Goal: Task Accomplishment & Management: Use online tool/utility

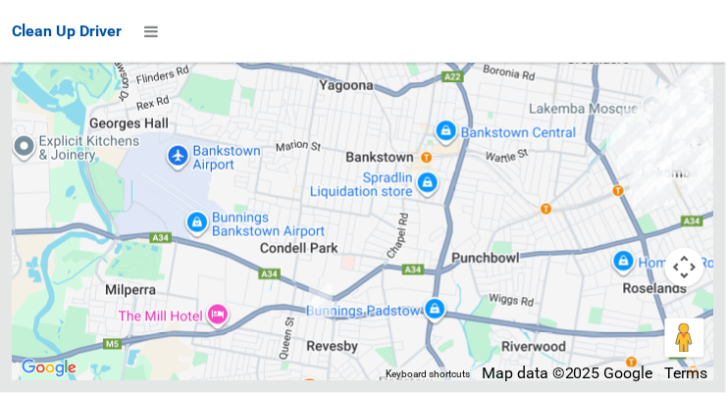
scroll to position [15807, 0]
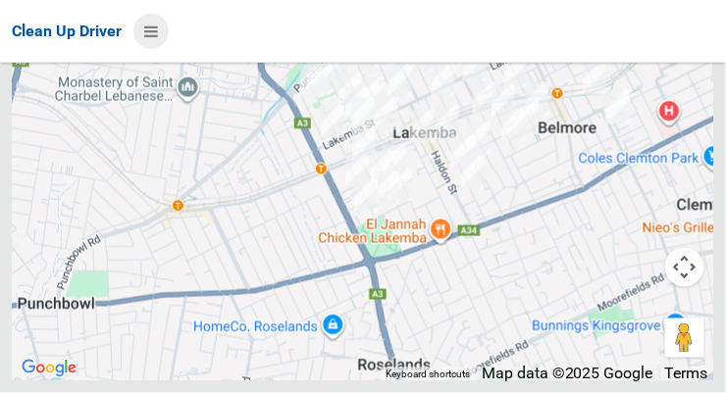
click at [147, 40] on icon at bounding box center [151, 31] width 14 height 33
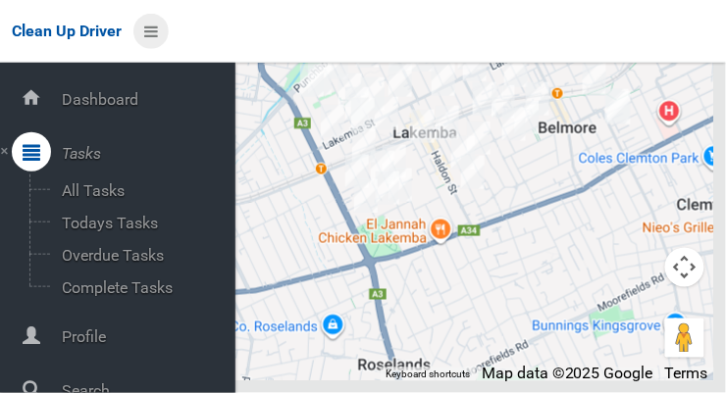
scroll to position [105, 0]
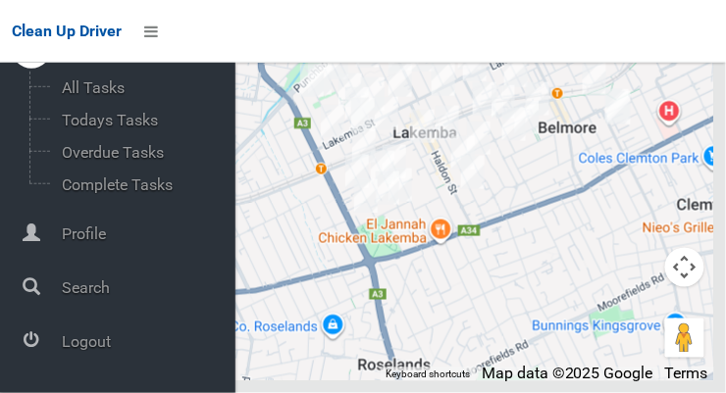
click at [29, 357] on icon at bounding box center [32, 340] width 18 height 39
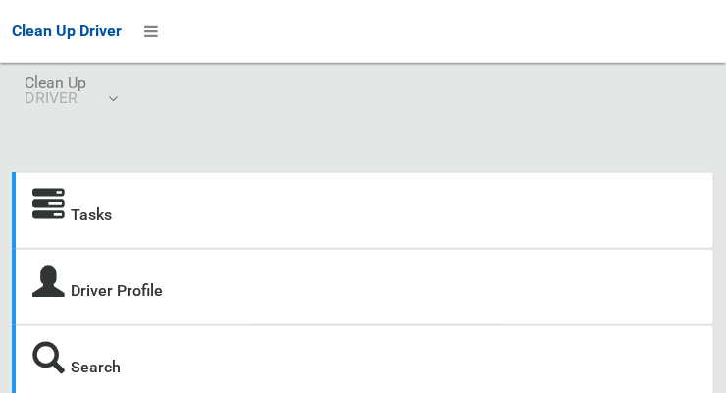
click at [49, 208] on icon at bounding box center [48, 205] width 32 height 32
click at [53, 189] on icon at bounding box center [48, 205] width 32 height 32
click at [97, 212] on link "Tasks" at bounding box center [91, 214] width 41 height 19
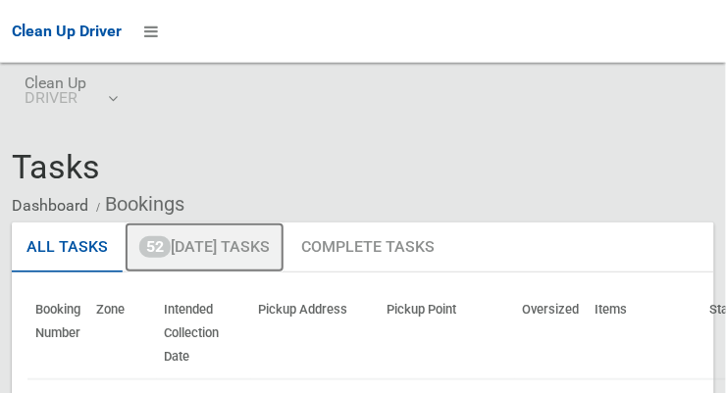
click at [247, 255] on link "52 Today's Tasks" at bounding box center [205, 248] width 160 height 51
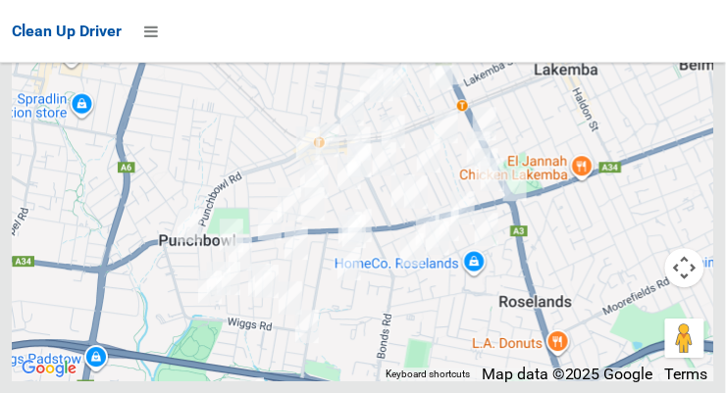
scroll to position [14612, 0]
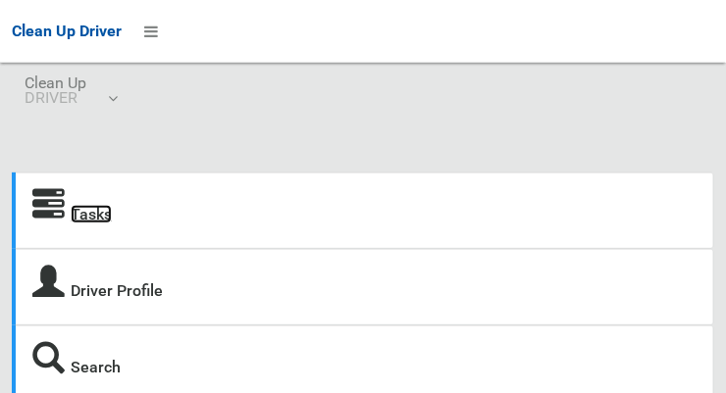
click at [88, 223] on link "Tasks" at bounding box center [91, 214] width 41 height 19
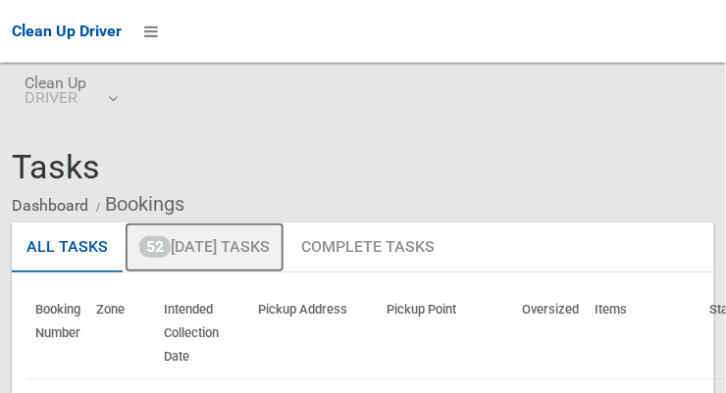
click at [207, 256] on link "52 [DATE] Tasks" at bounding box center [205, 248] width 160 height 51
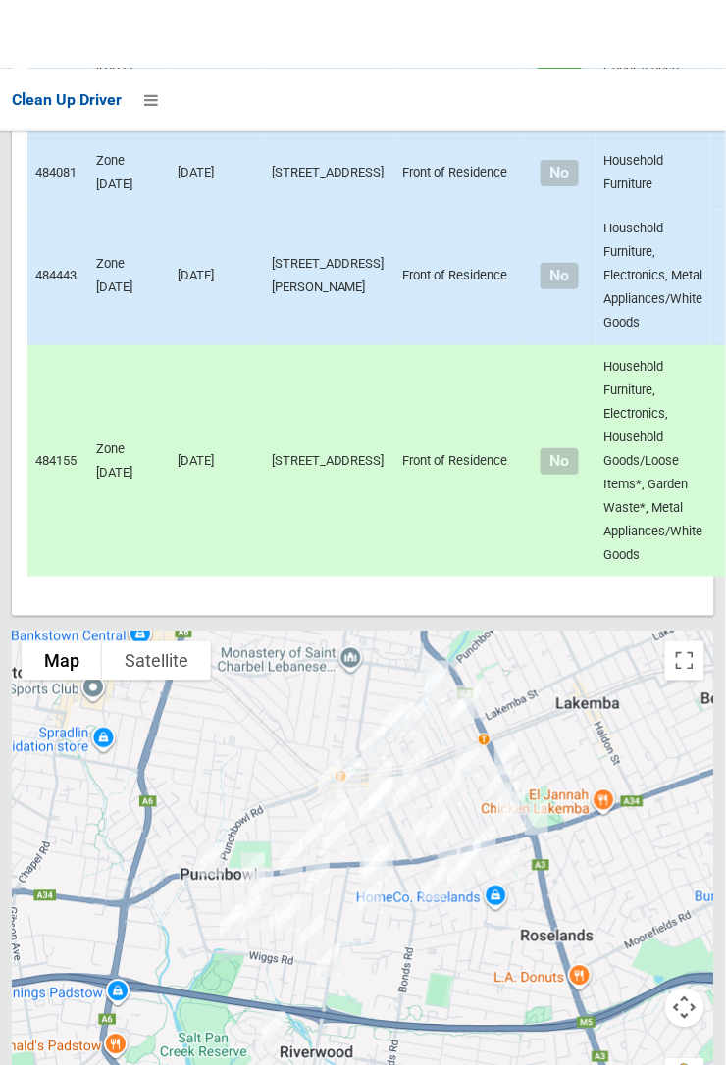
scroll to position [13914, 0]
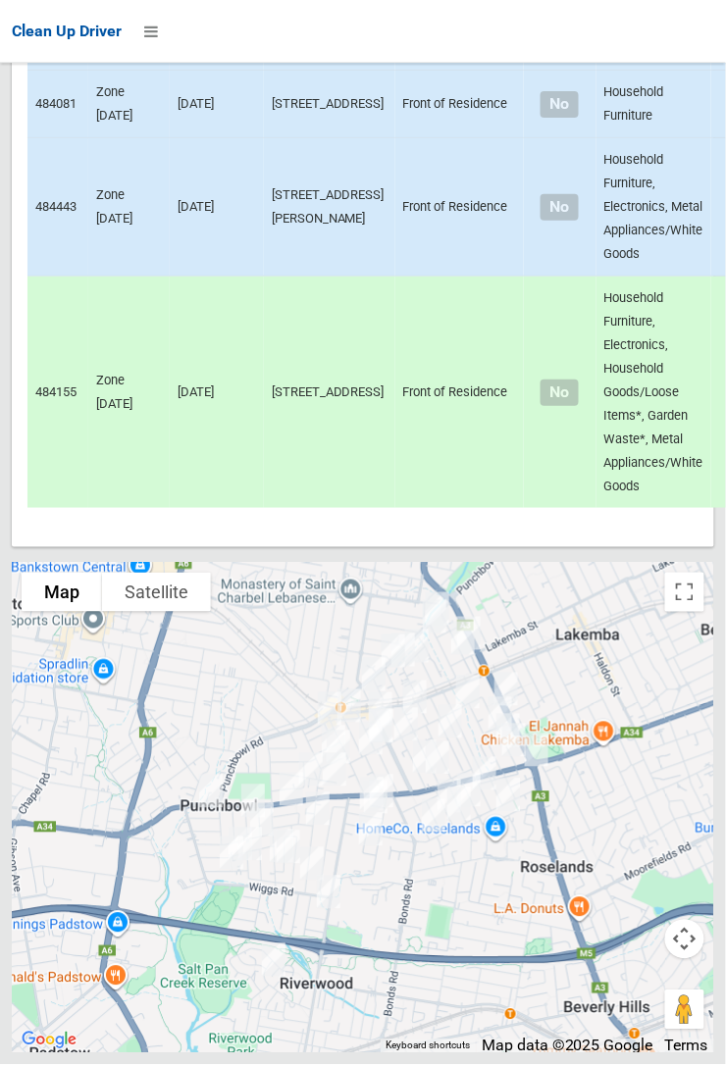
click at [147, 380] on td "Zone [DATE]" at bounding box center [128, 393] width 81 height 232
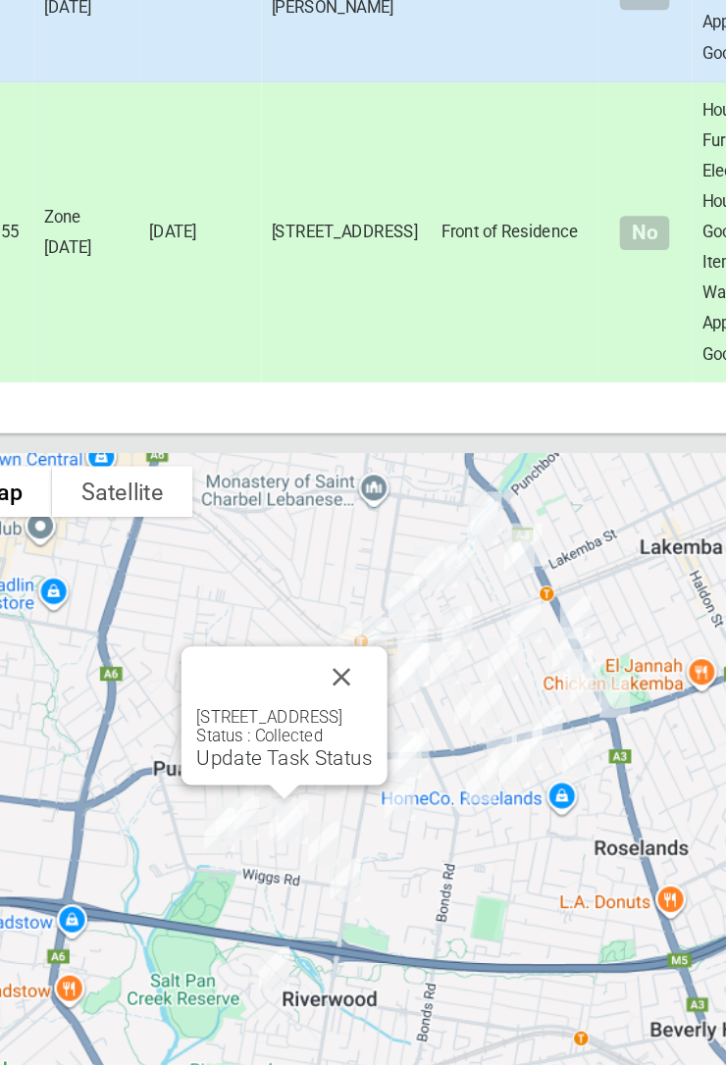
click at [301, 392] on div at bounding box center [258, 735] width 88 height 47
